Goal: Contribute content: Contribute content

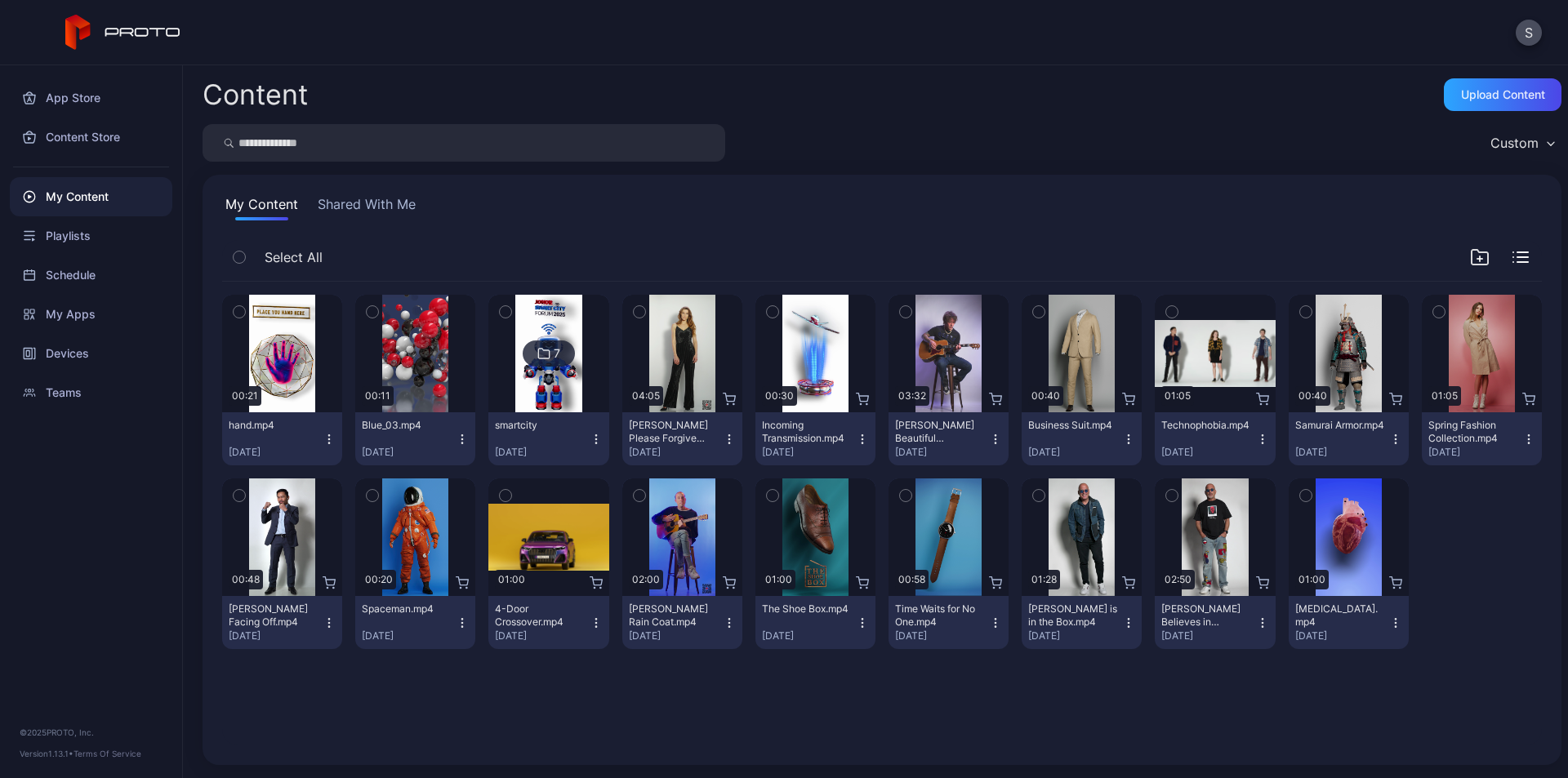
click at [323, 435] on icon "button" at bounding box center [329, 440] width 13 height 13
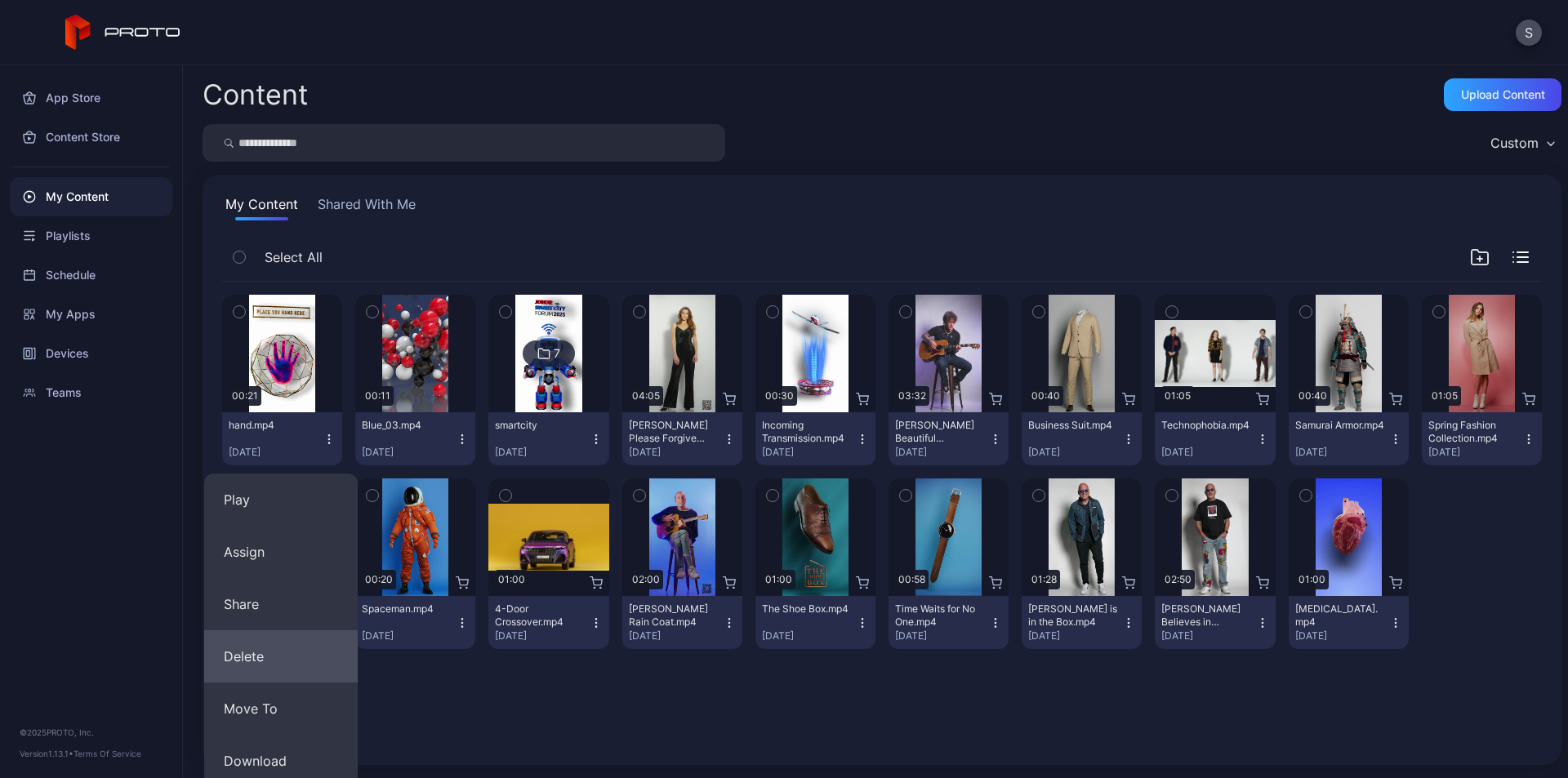
click at [272, 661] on button "Delete" at bounding box center [281, 656] width 154 height 52
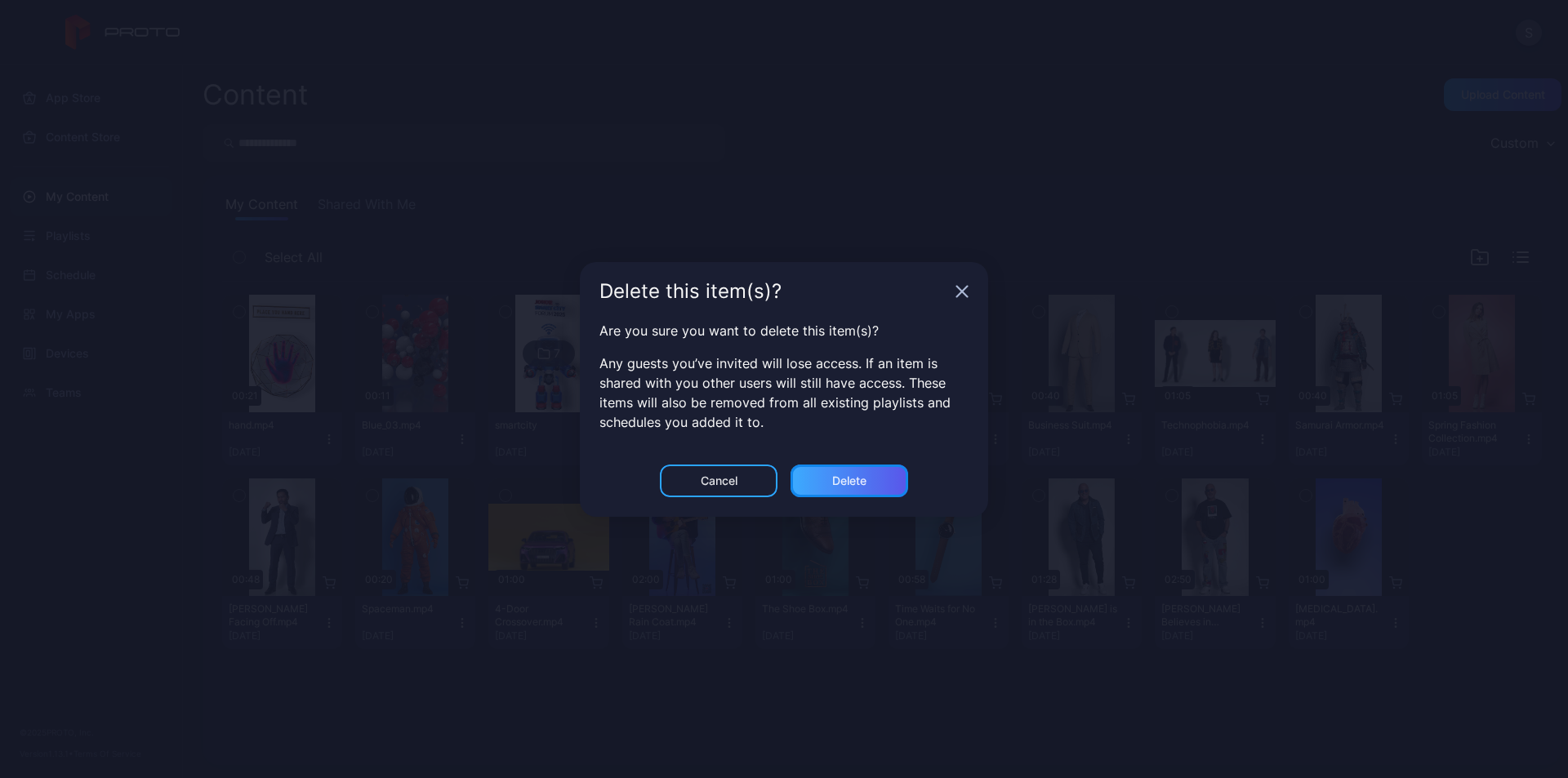
click at [864, 482] on div "Delete" at bounding box center [849, 481] width 35 height 13
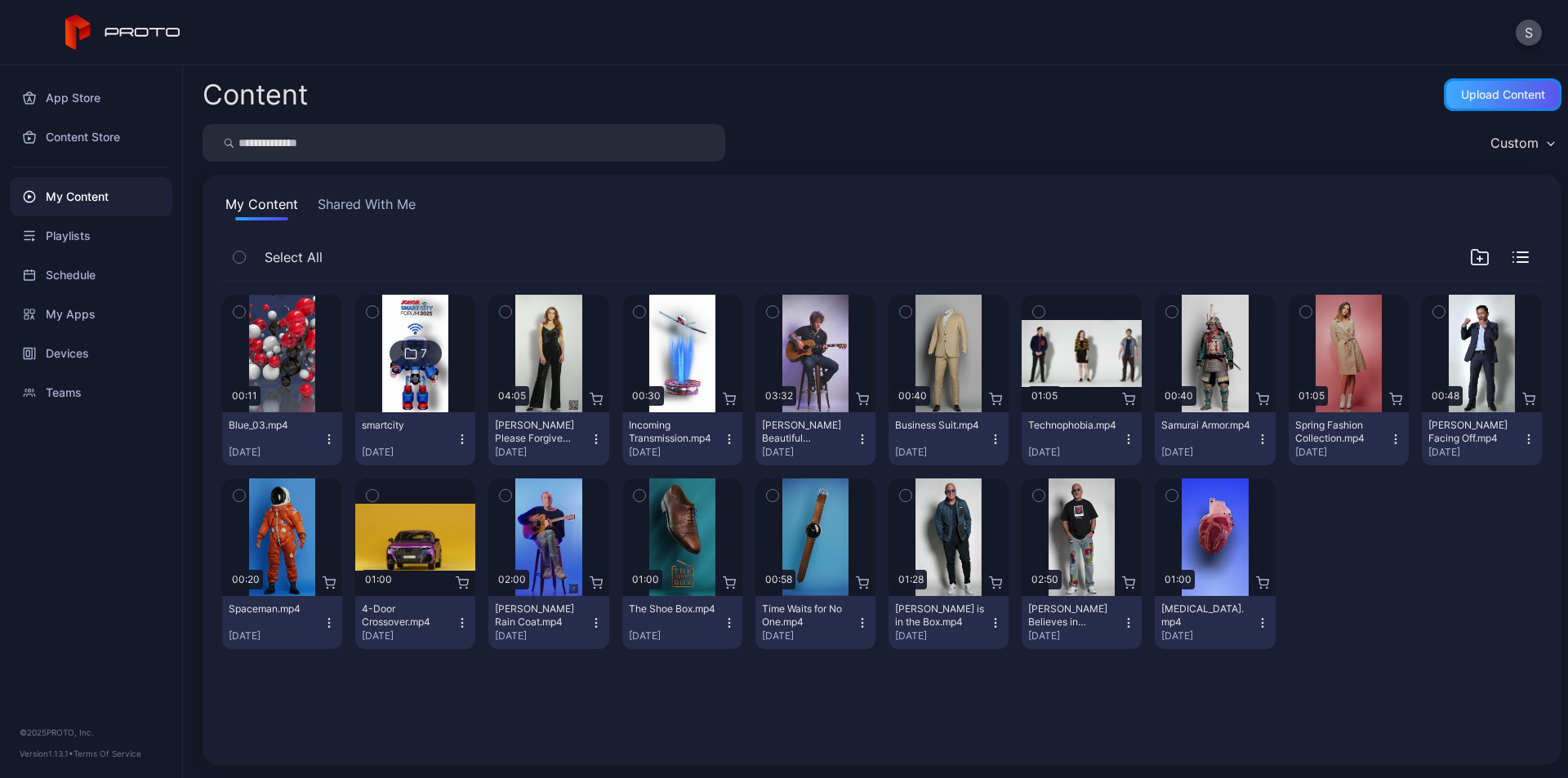
click at [1483, 83] on div "Upload Content" at bounding box center [1502, 95] width 117 height 33
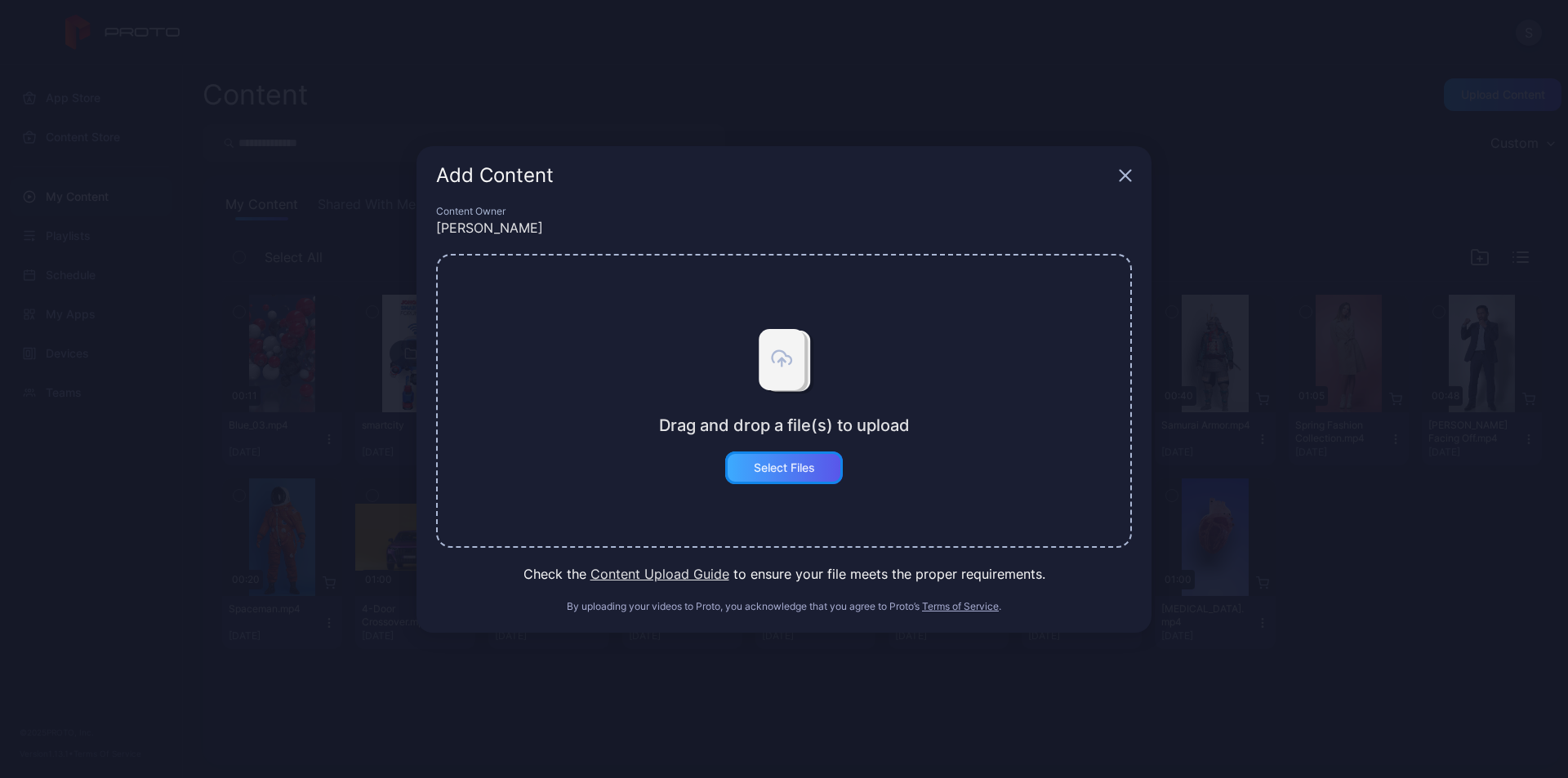
click at [800, 476] on div "Select Files" at bounding box center [783, 468] width 117 height 33
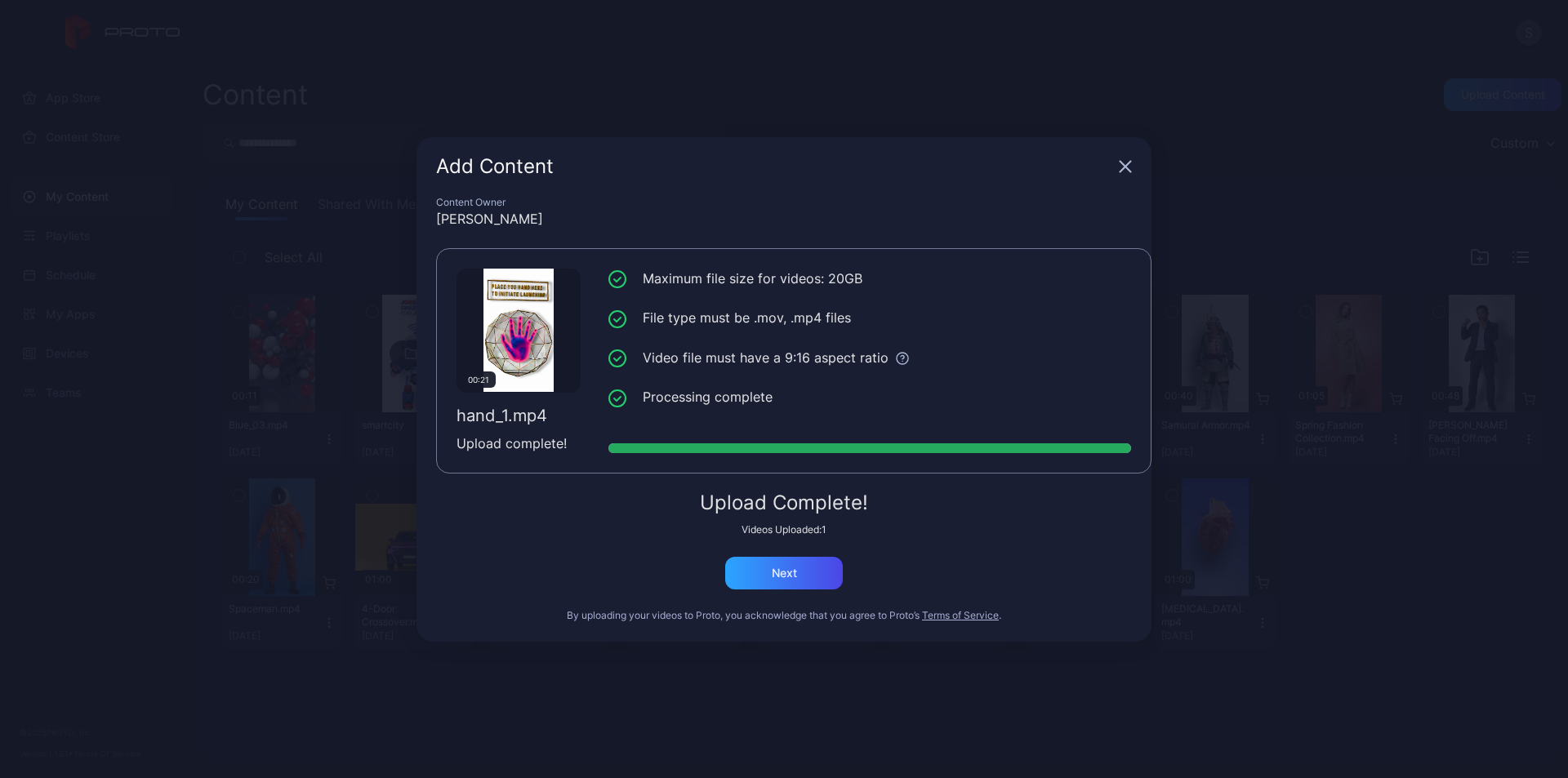
click at [808, 539] on div "Upload Complete! Videos Uploaded: 1 Next" at bounding box center [784, 541] width 696 height 97
click at [763, 562] on div "Next" at bounding box center [783, 573] width 117 height 33
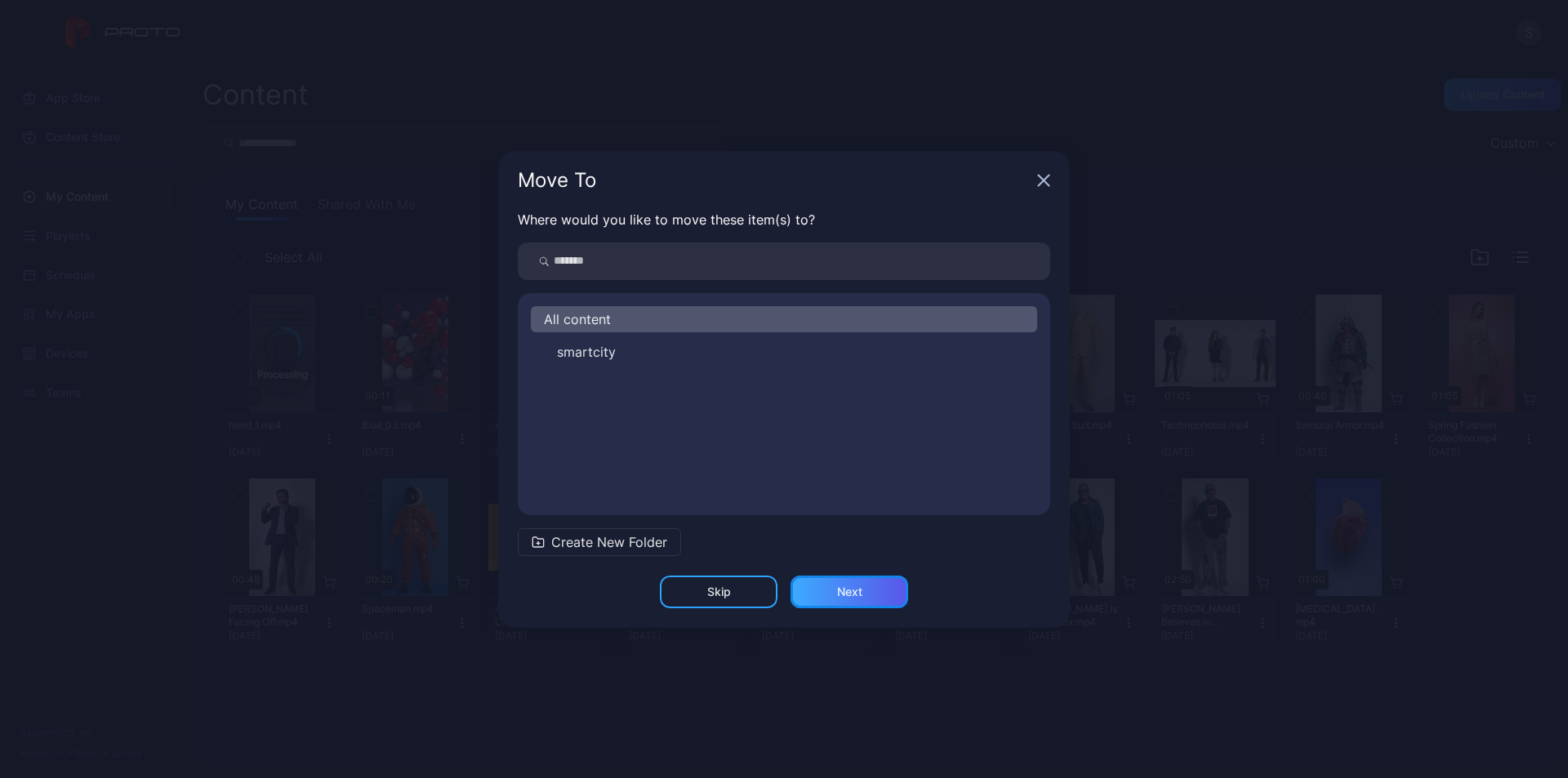
click at [841, 585] on div "Next" at bounding box center [850, 591] width 25 height 13
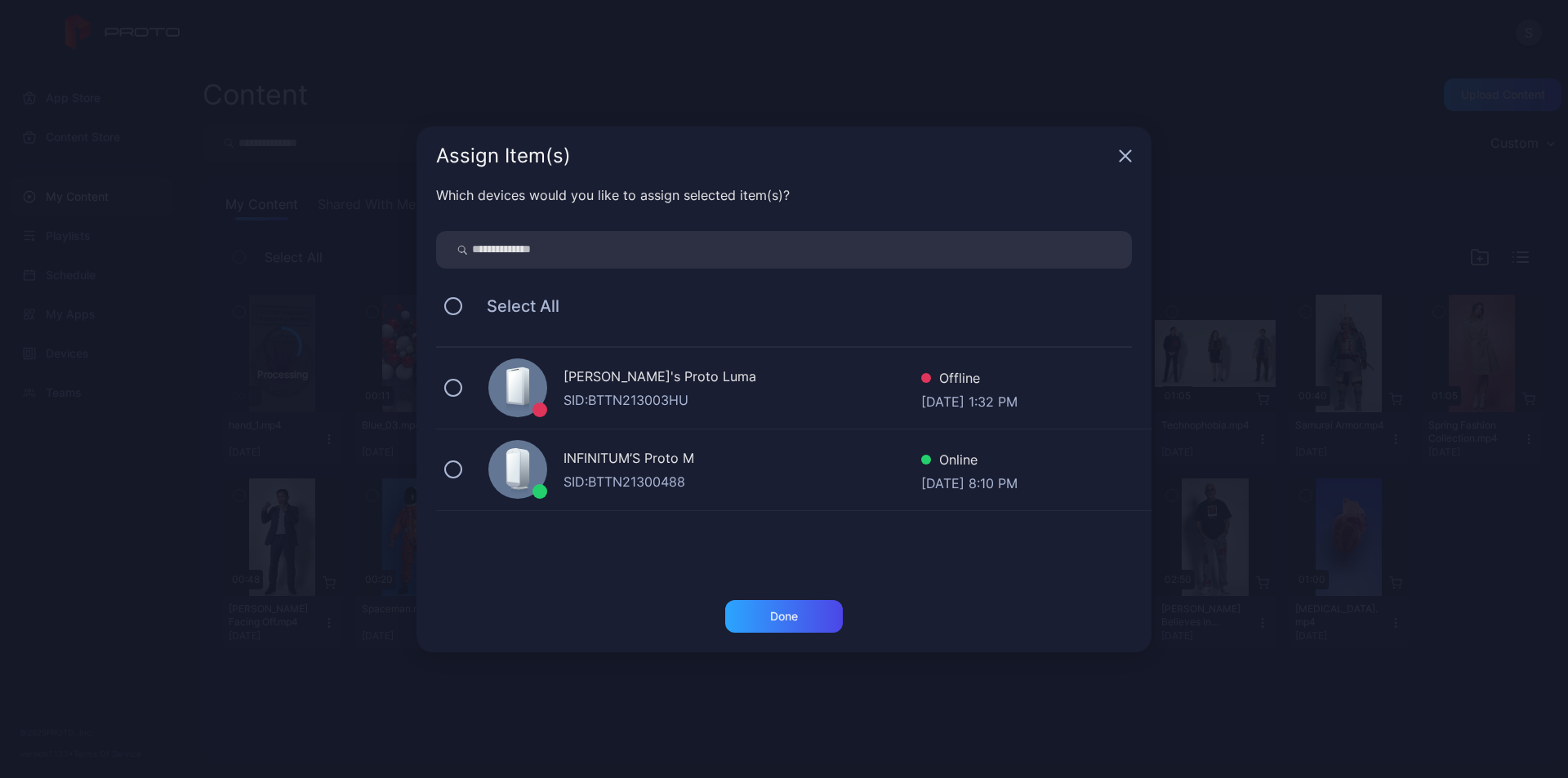
click at [645, 466] on div "INFINITUM’S Proto M" at bounding box center [742, 459] width 357 height 23
click at [795, 615] on div "Done" at bounding box center [784, 616] width 28 height 13
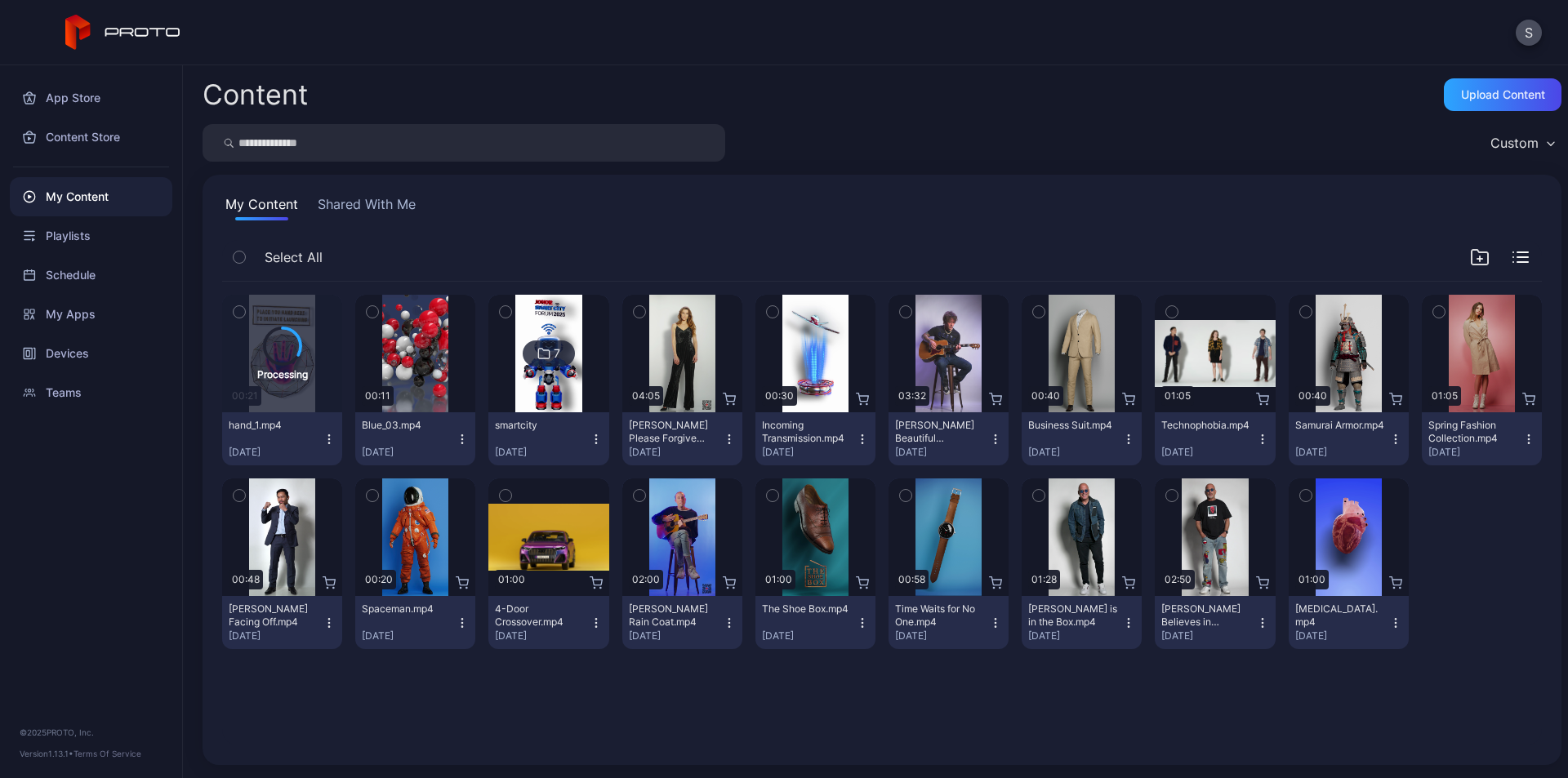
click at [457, 464] on button "Blue_03.mp4 [DATE]" at bounding box center [415, 439] width 120 height 53
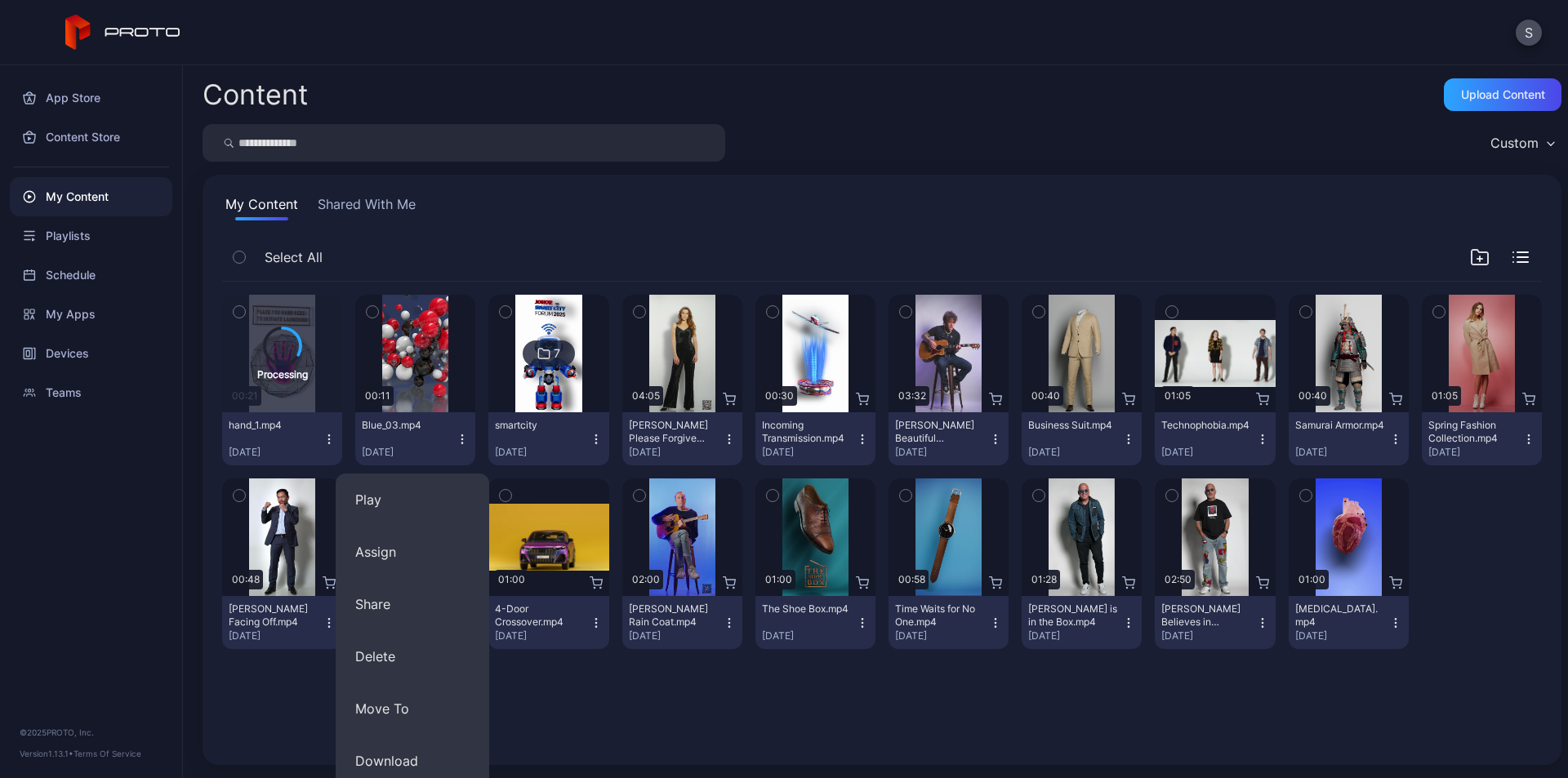
click at [717, 726] on div "Processing 00:21 hand_1.mp4 [DATE] Preview 00:11 Blue_03.mp4 [DATE] 7 smartcity…" at bounding box center [882, 513] width 1346 height 489
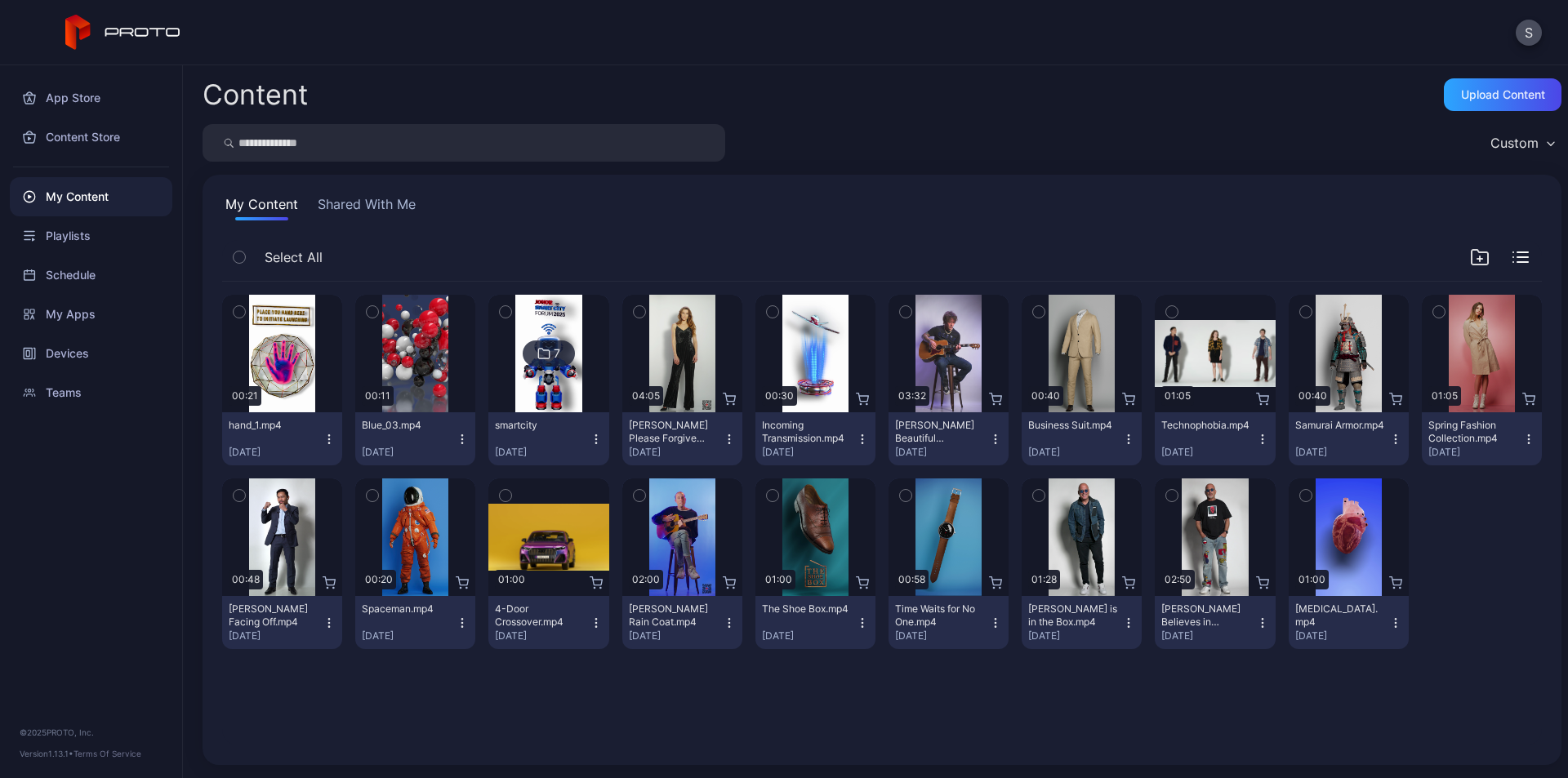
click at [506, 704] on div "Preview 00:21 hand_1.mp4 [DATE] Preview 00:11 Blue_03.mp4 [DATE] 7 smartcity [D…" at bounding box center [882, 513] width 1346 height 489
